Goal: Transaction & Acquisition: Download file/media

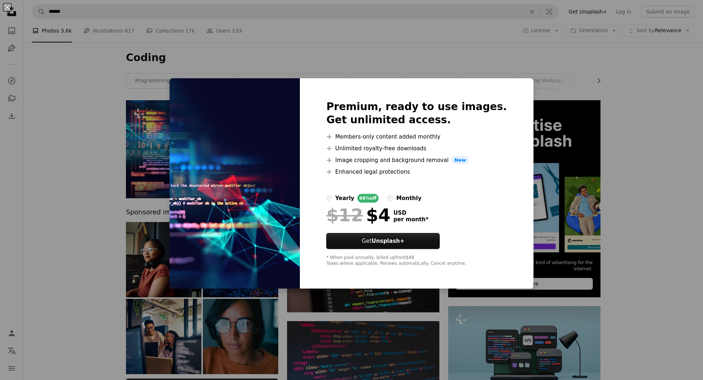
click at [480, 54] on div "An X shape Premium, ready to use images. Get unlimited access. A plus sign Memb…" at bounding box center [351, 190] width 703 height 380
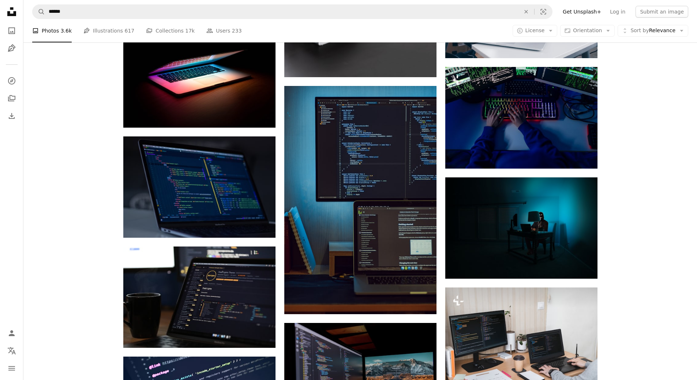
scroll to position [585, 0]
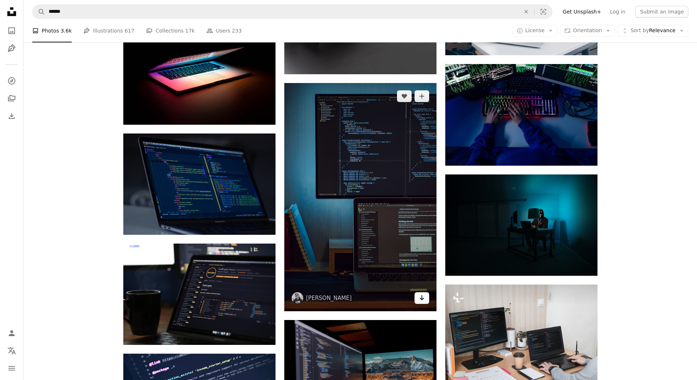
click at [424, 300] on icon "Arrow pointing down" at bounding box center [422, 297] width 6 height 9
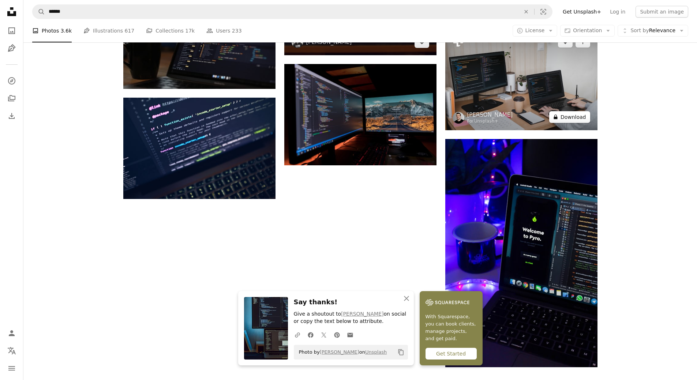
scroll to position [659, 0]
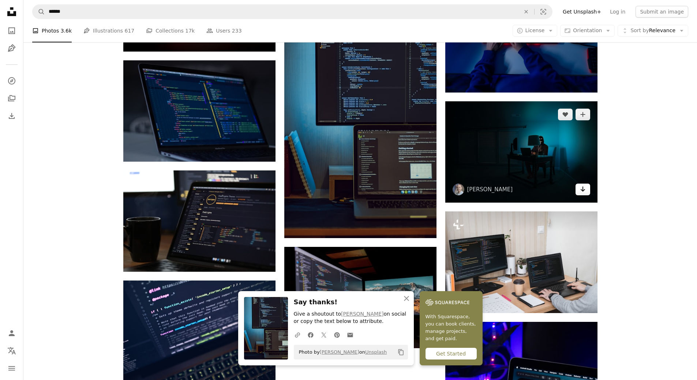
click at [580, 188] on icon "Arrow pointing down" at bounding box center [583, 189] width 6 height 9
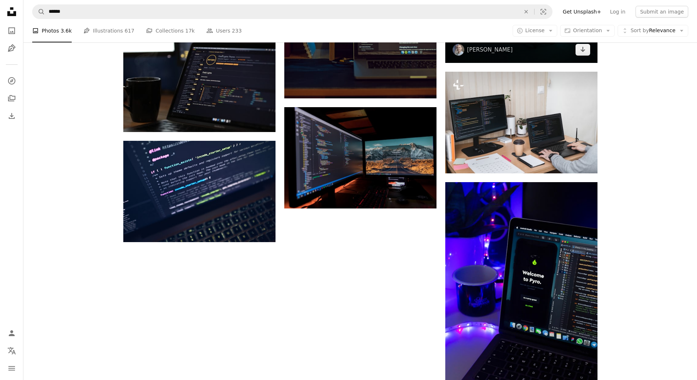
scroll to position [689, 0]
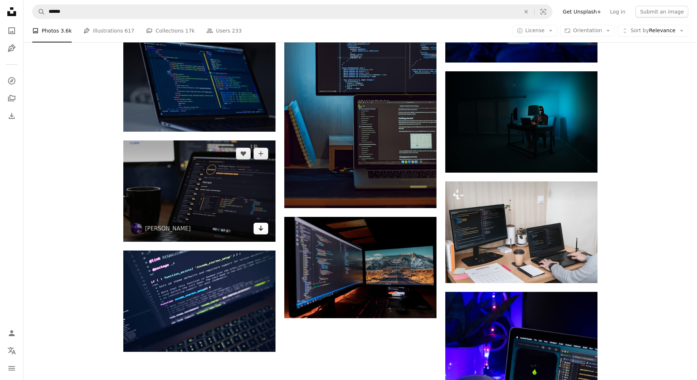
click at [263, 227] on icon "Arrow pointing down" at bounding box center [261, 228] width 6 height 9
